Goal: Complete application form

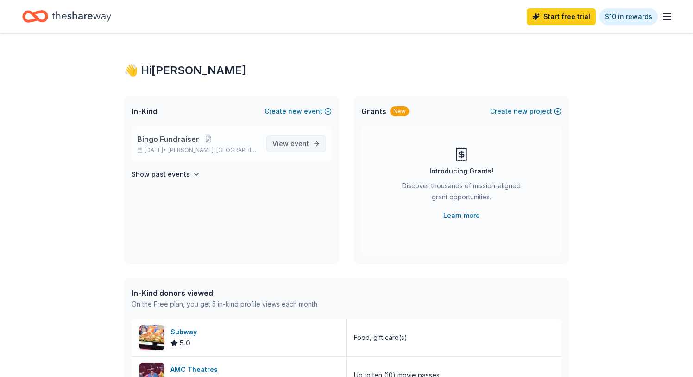
click at [301, 142] on span "event" at bounding box center [300, 143] width 19 height 8
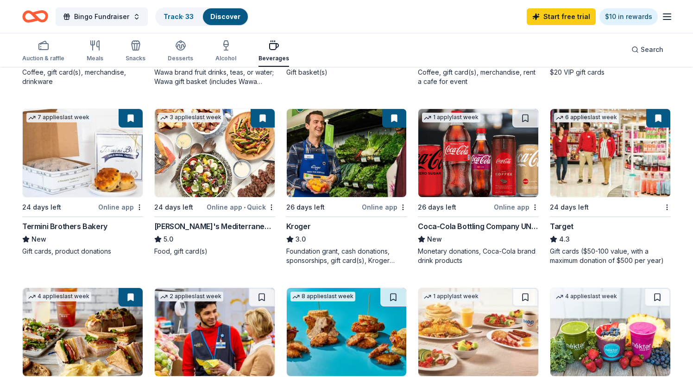
scroll to position [267, 0]
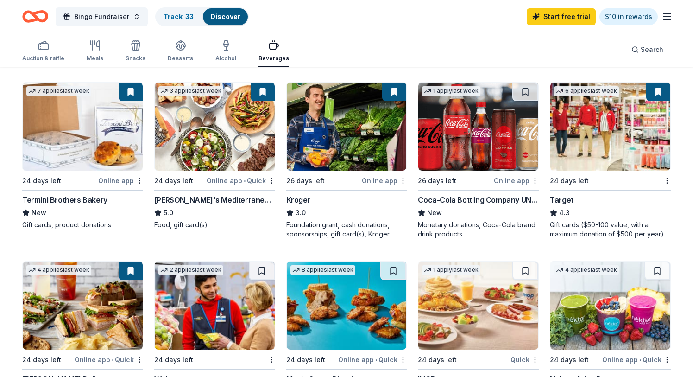
click at [569, 154] on img at bounding box center [610, 126] width 120 height 88
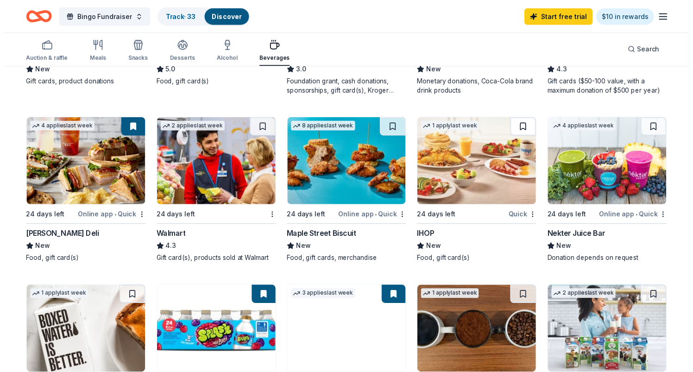
scroll to position [413, 0]
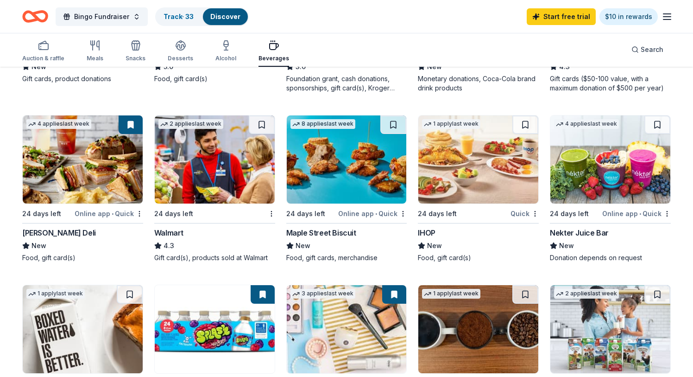
click at [334, 232] on div "Maple Street Biscuit" at bounding box center [321, 232] width 70 height 11
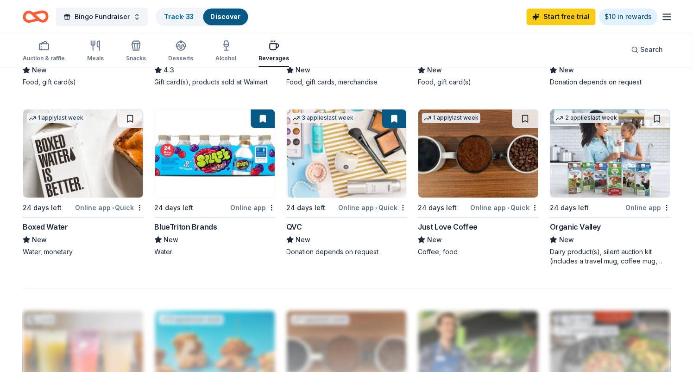
scroll to position [589, 0]
click at [596, 163] on img at bounding box center [610, 153] width 120 height 88
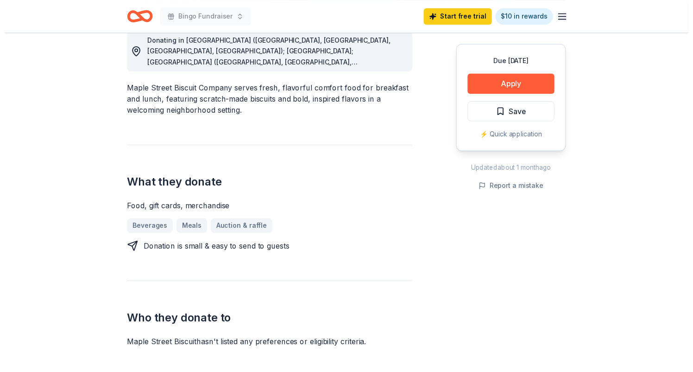
scroll to position [233, 0]
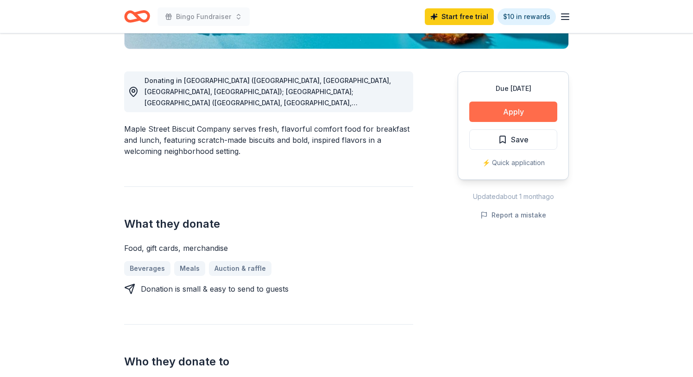
click at [501, 112] on button "Apply" at bounding box center [513, 111] width 88 height 20
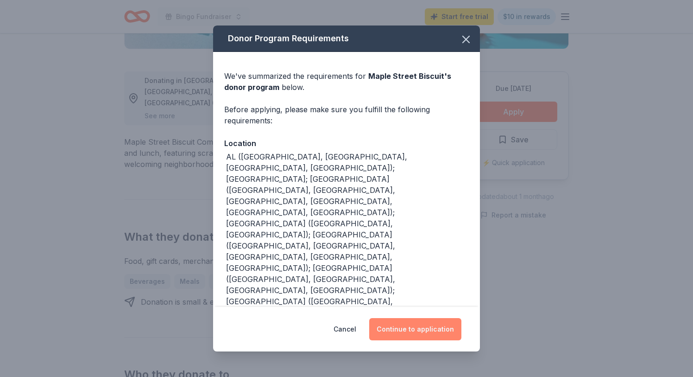
click at [434, 326] on button "Continue to application" at bounding box center [415, 329] width 92 height 22
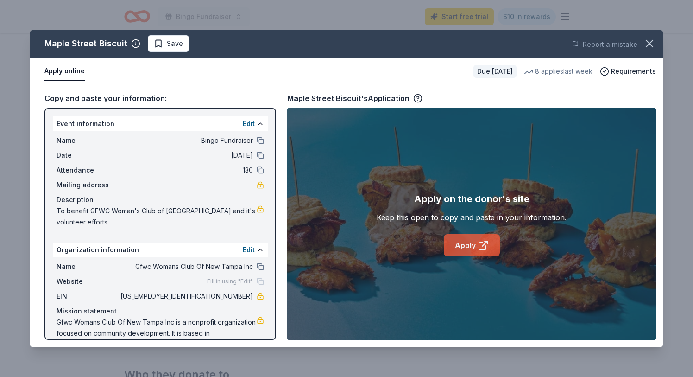
click at [461, 247] on link "Apply" at bounding box center [472, 245] width 56 height 22
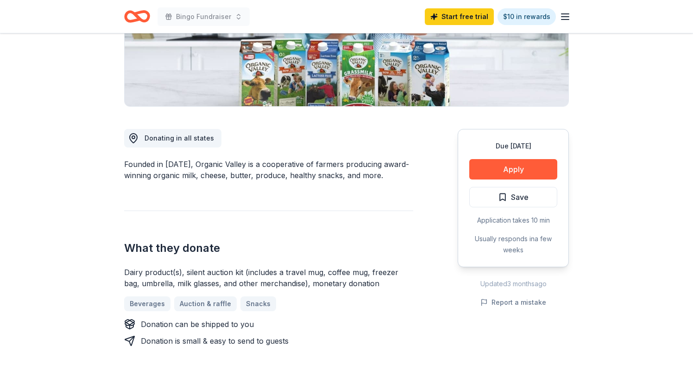
scroll to position [179, 0]
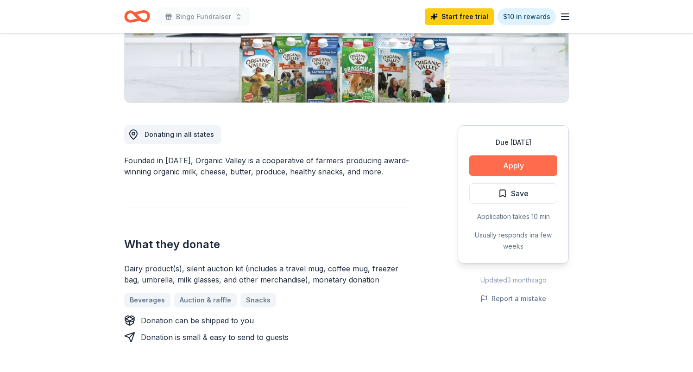
click at [503, 167] on button "Apply" at bounding box center [513, 165] width 88 height 20
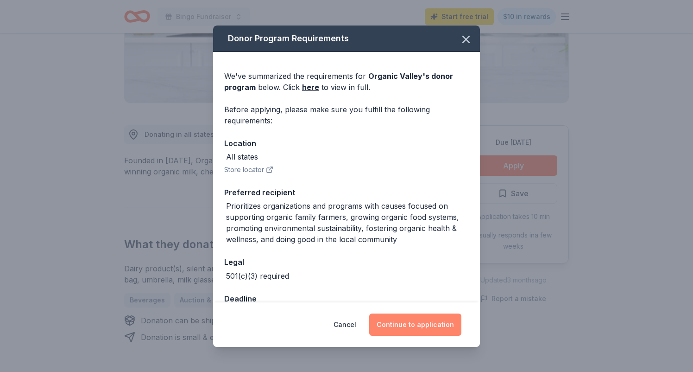
click at [438, 327] on button "Continue to application" at bounding box center [415, 324] width 92 height 22
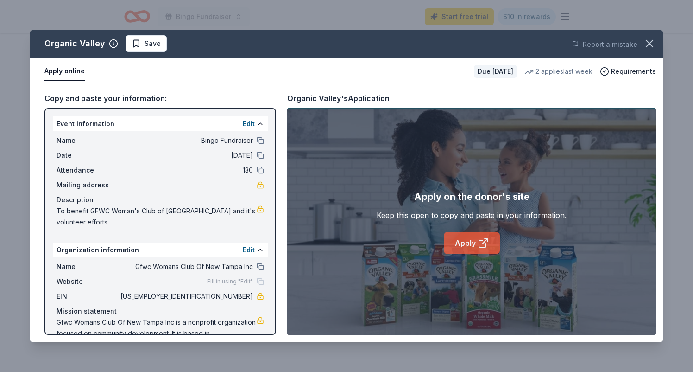
click at [471, 234] on link "Apply" at bounding box center [472, 243] width 56 height 22
